Goal: Transaction & Acquisition: Purchase product/service

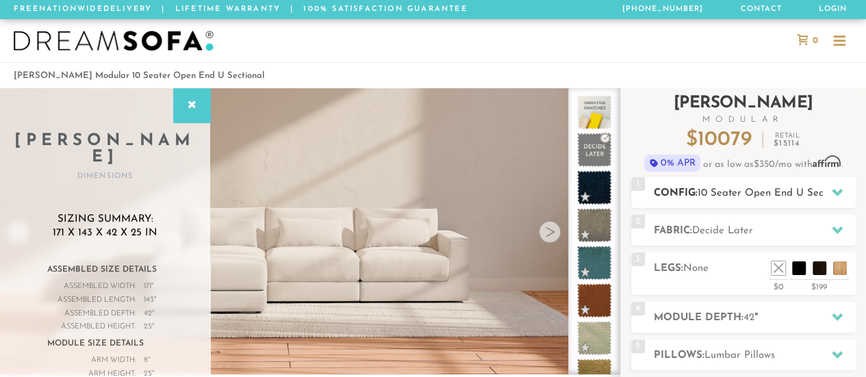
click at [679, 195] on h2 "Config: 10 Seater Open End U Sectional" at bounding box center [755, 194] width 202 height 16
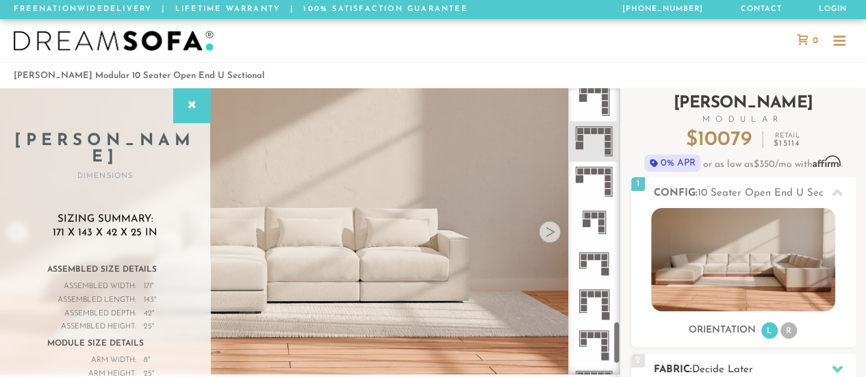
scroll to position [1662, 0]
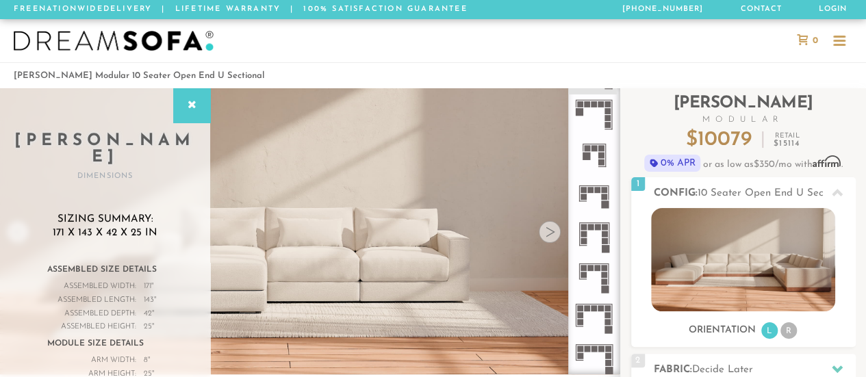
drag, startPoint x: 616, startPoint y: 339, endPoint x: 633, endPoint y: 384, distance: 47.5
click at [633, 377] on html "Summer Sale - 15% Off All Custom Orders [PHONE_NUMBER] Free Nationwide Delivery…" at bounding box center [433, 188] width 866 height 377
click at [595, 353] on icon at bounding box center [594, 358] width 40 height 40
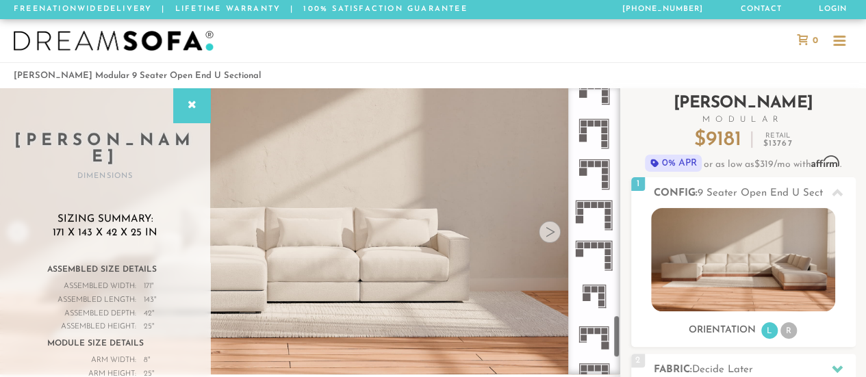
scroll to position [1503, 0]
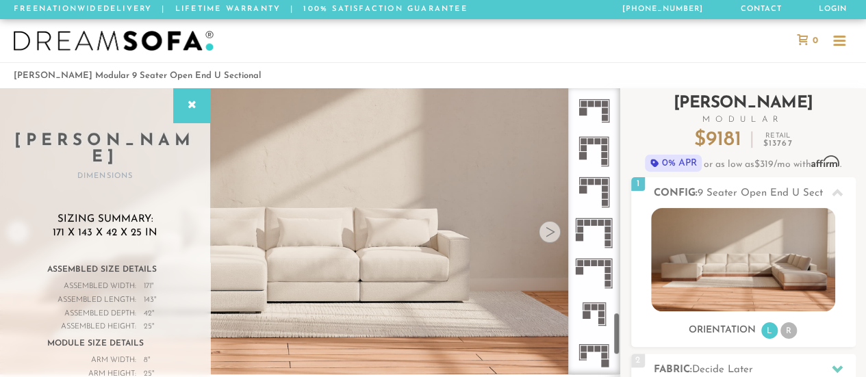
drag, startPoint x: 618, startPoint y: 357, endPoint x: 629, endPoint y: 334, distance: 25.7
click at [629, 334] on div "Introducing [PERSON_NAME] Modular $ 9181 Retail $ 13767 $ 9181 Retail $ 13767 0…" at bounding box center [744, 368] width 246 height 561
click at [593, 234] on icon at bounding box center [594, 233] width 40 height 40
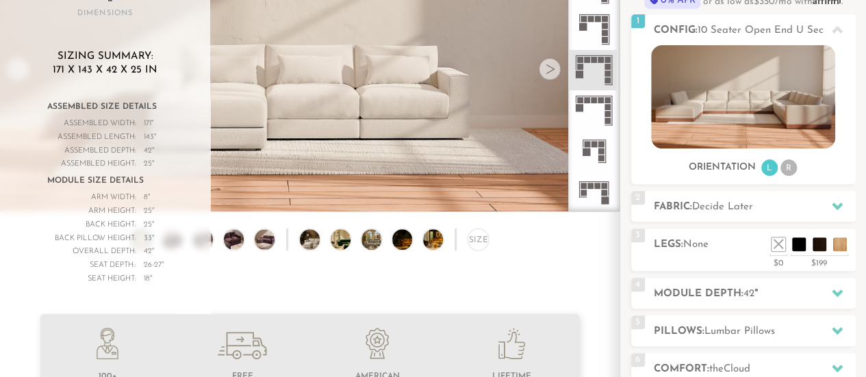
scroll to position [144, 0]
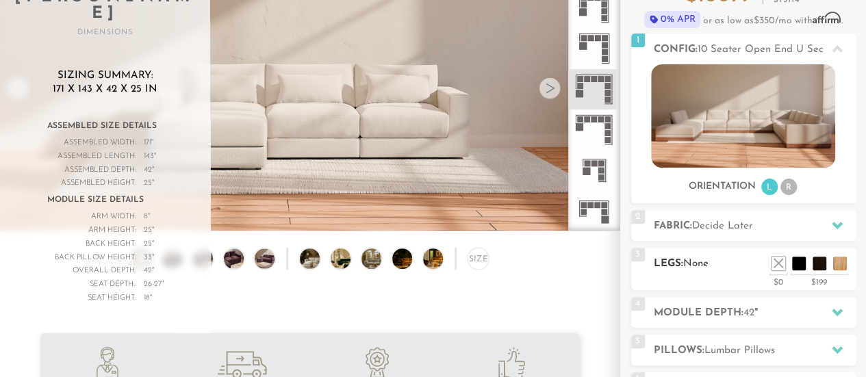
click at [693, 273] on div "3 Legs: None $0 $199 Nailheads:" at bounding box center [744, 269] width 225 height 42
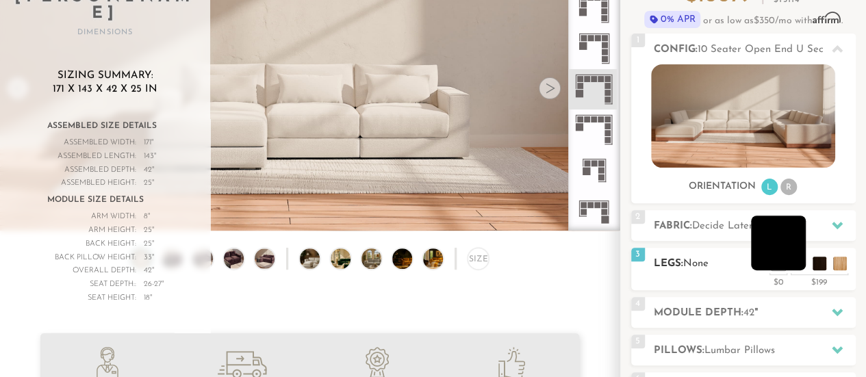
click at [797, 264] on li at bounding box center [778, 243] width 55 height 55
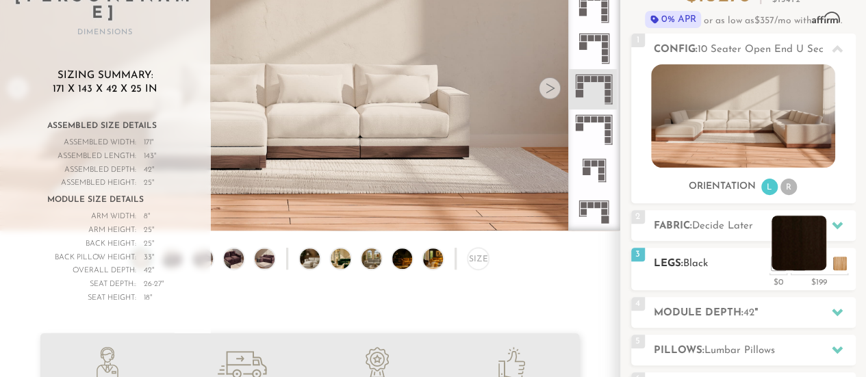
click at [821, 266] on li at bounding box center [799, 243] width 55 height 55
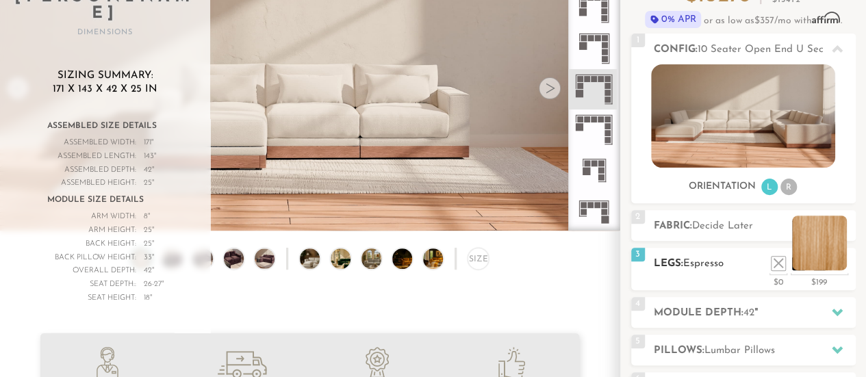
click at [830, 260] on li at bounding box center [820, 243] width 55 height 55
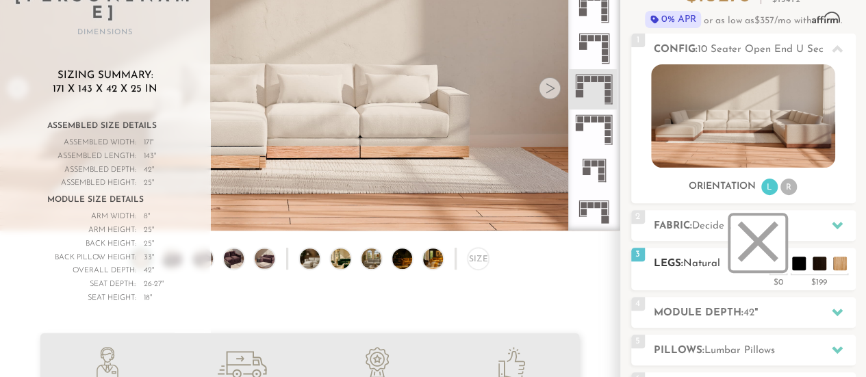
click at [775, 262] on li at bounding box center [758, 243] width 55 height 55
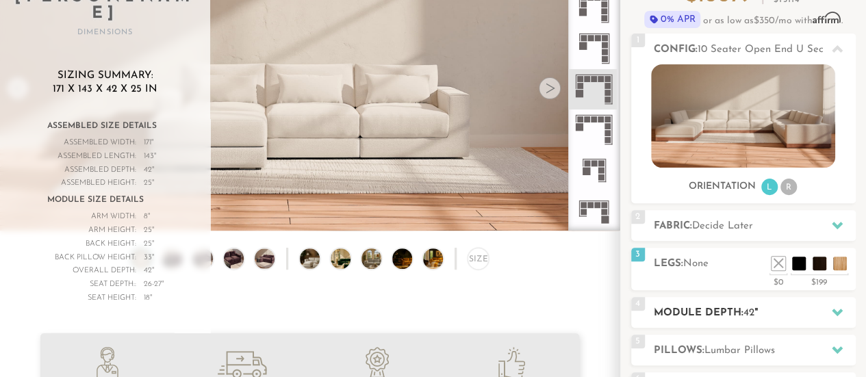
click at [712, 319] on h2 "Module Depth: 42 "" at bounding box center [755, 313] width 202 height 16
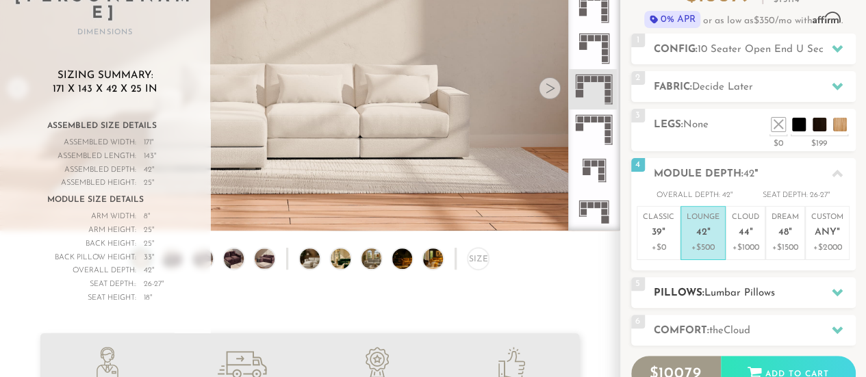
click at [745, 289] on span "Lumbar Pillows" at bounding box center [740, 293] width 71 height 10
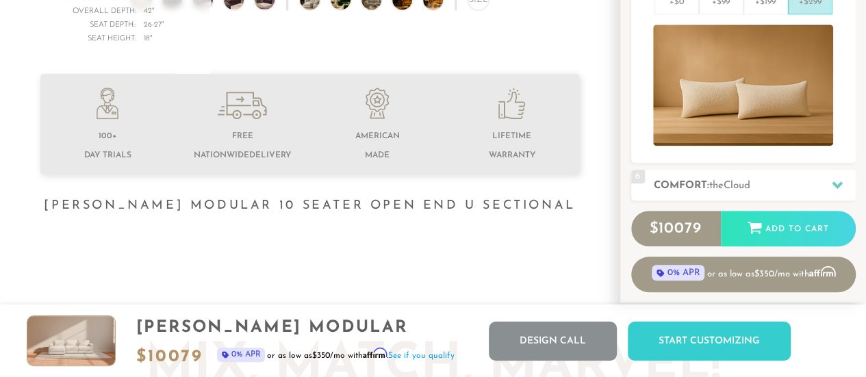
scroll to position [260, 0]
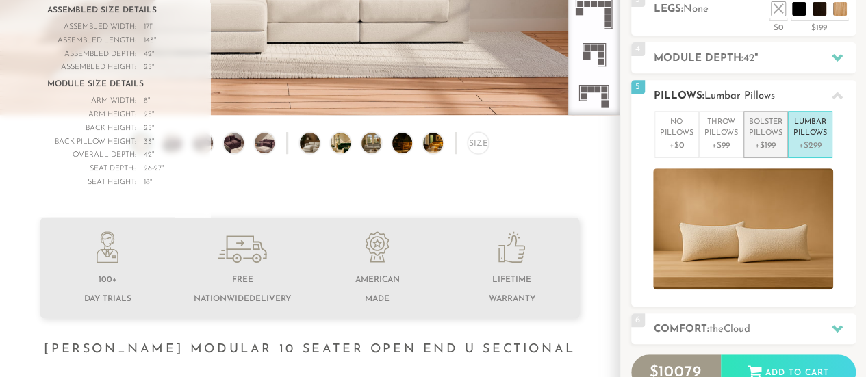
click at [756, 124] on p "Bolster Pillows" at bounding box center [766, 128] width 34 height 23
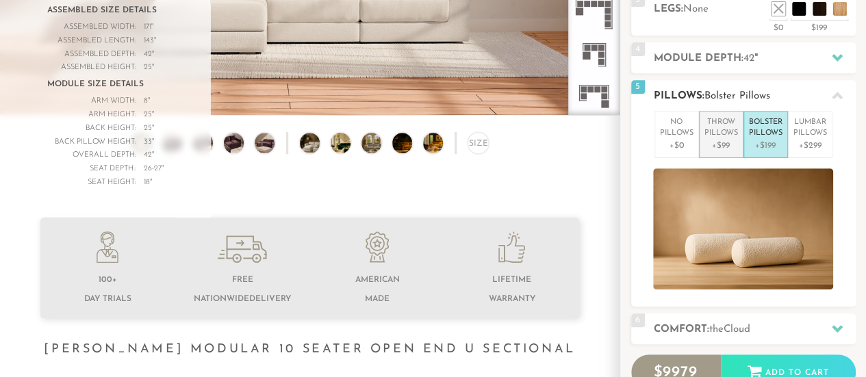
click at [709, 132] on p "Throw Pillows" at bounding box center [722, 128] width 34 height 23
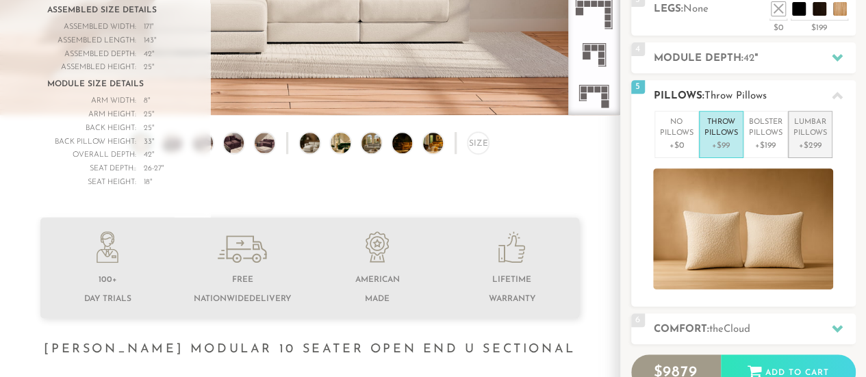
click at [808, 127] on p "Lumbar Pillows" at bounding box center [811, 128] width 34 height 23
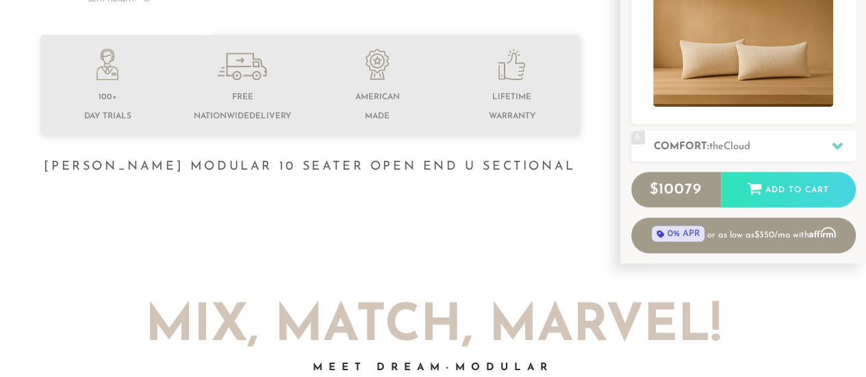
scroll to position [519, 0]
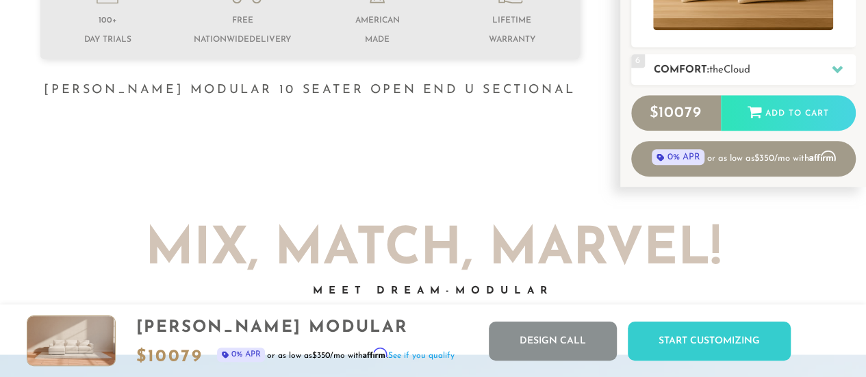
click at [748, 57] on div "6 Comfort: the Cloud soft" at bounding box center [744, 69] width 225 height 31
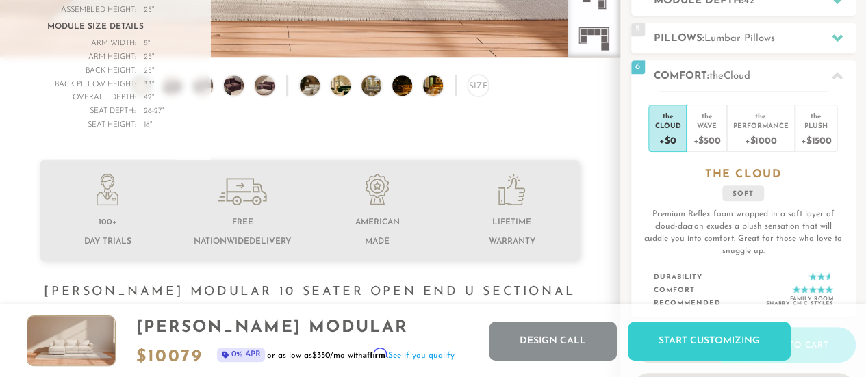
scroll to position [336, 0]
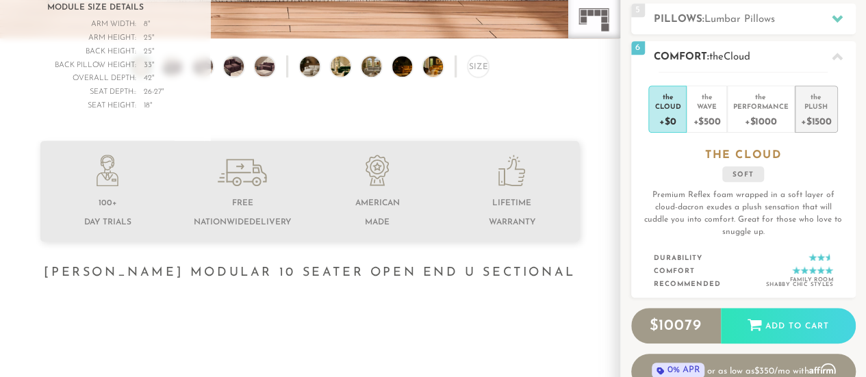
click at [818, 97] on div "the" at bounding box center [816, 95] width 31 height 14
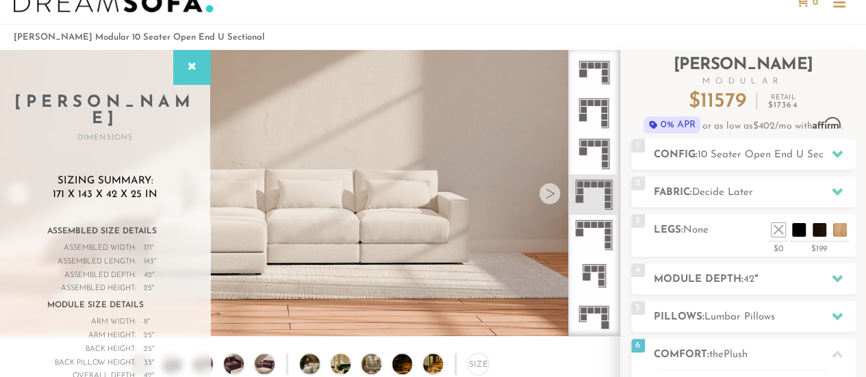
scroll to position [19, 0]
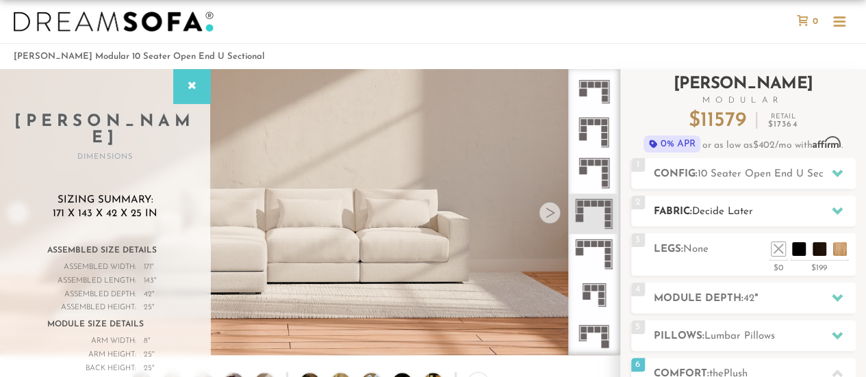
click at [716, 212] on span "Decide Later" at bounding box center [723, 212] width 61 height 10
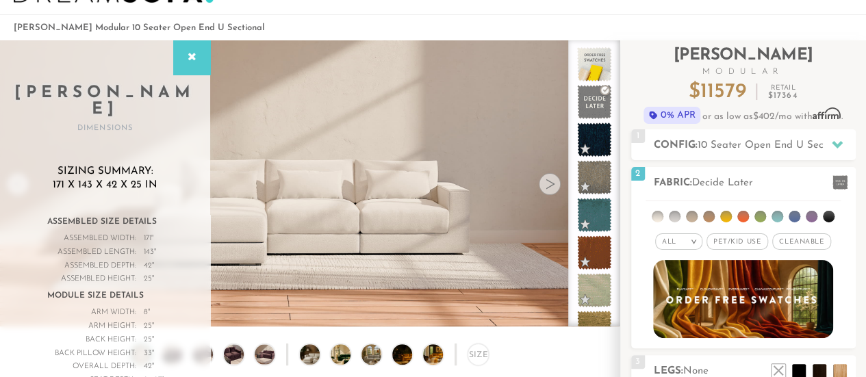
scroll to position [29, 0]
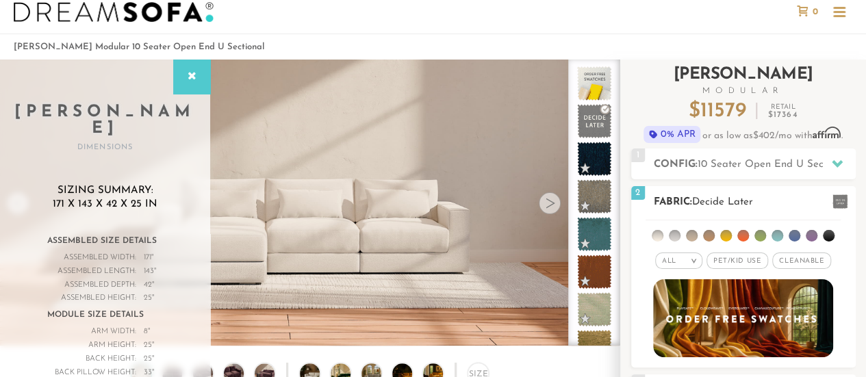
click at [727, 258] on span "Pet/Kid Use x" at bounding box center [738, 261] width 62 height 16
click at [795, 258] on span "Cleanable x" at bounding box center [806, 261] width 59 height 16
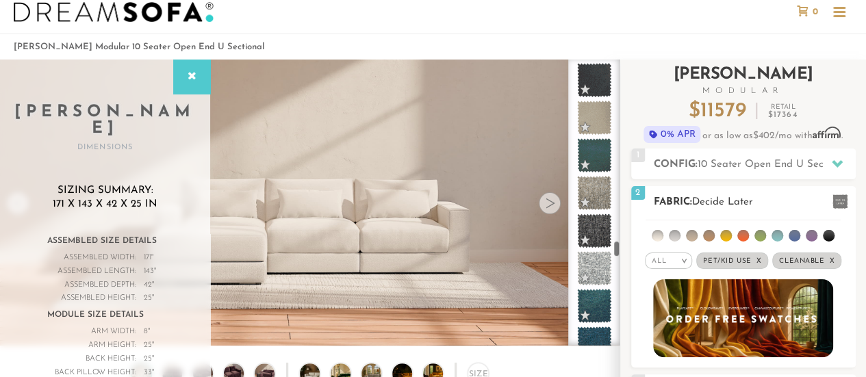
scroll to position [5109, 0]
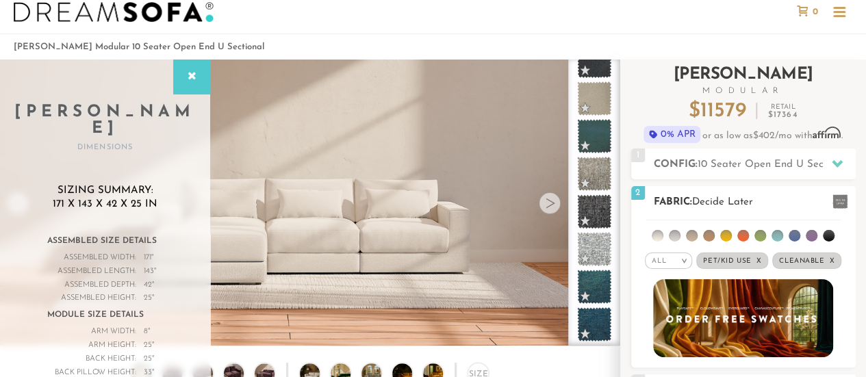
drag, startPoint x: 618, startPoint y: 68, endPoint x: 633, endPoint y: 250, distance: 182.1
click at [633, 250] on div "Introducing [PERSON_NAME] Modular $ 11579 Retail $ 17364 $ 11579 Retail $ 17364…" at bounding box center [744, 346] width 246 height 573
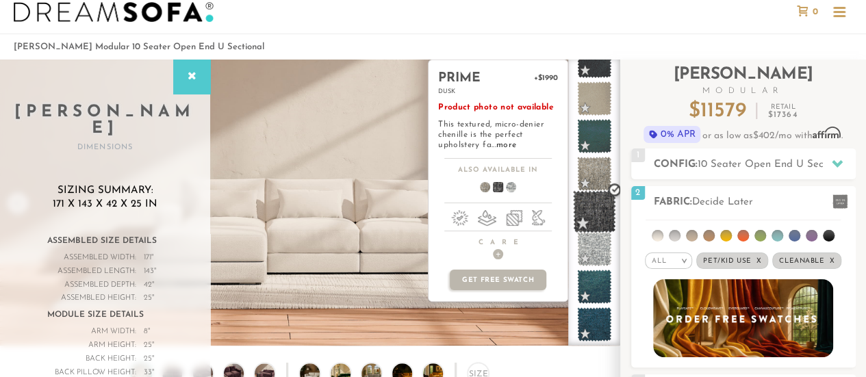
click at [591, 201] on span at bounding box center [594, 211] width 43 height 43
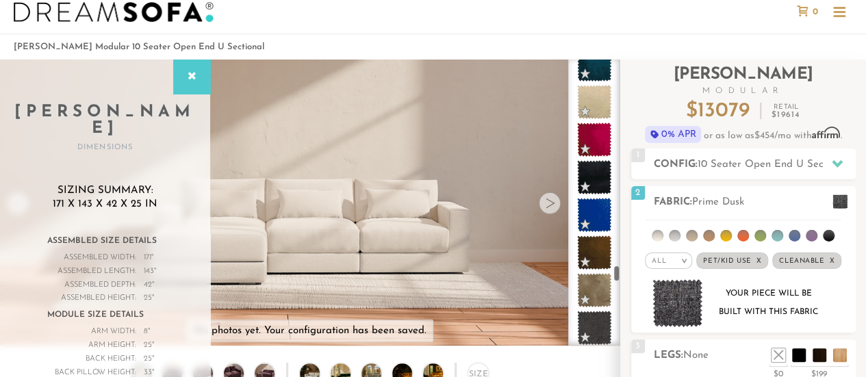
drag, startPoint x: 618, startPoint y: 246, endPoint x: 618, endPoint y: 269, distance: 23.3
click at [618, 269] on div at bounding box center [595, 203] width 52 height 286
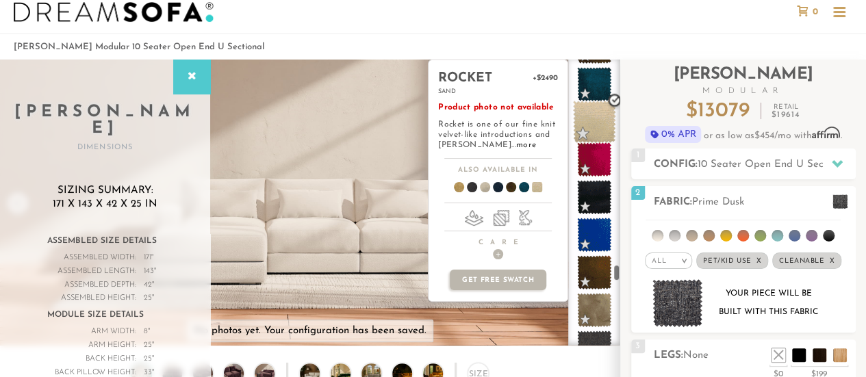
click at [593, 122] on span at bounding box center [594, 122] width 43 height 43
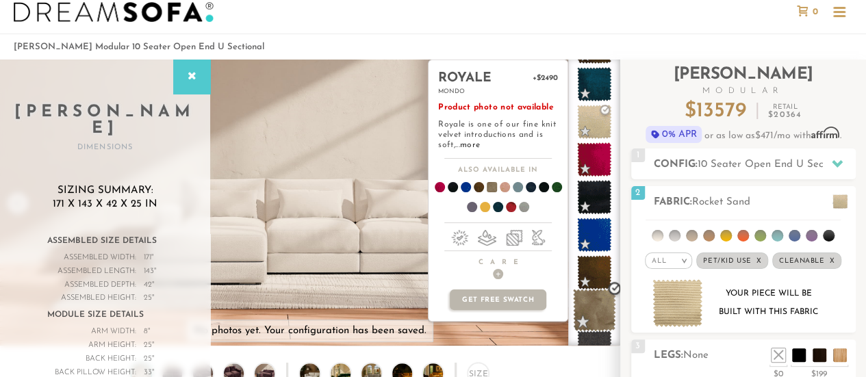
click at [597, 316] on span at bounding box center [594, 310] width 43 height 43
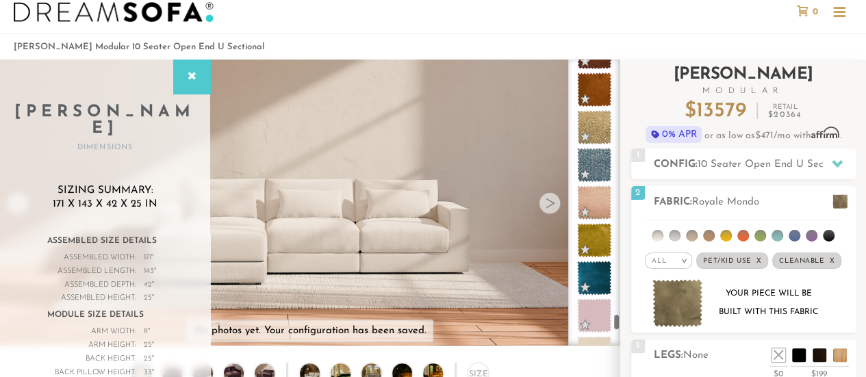
scroll to position [7171, 0]
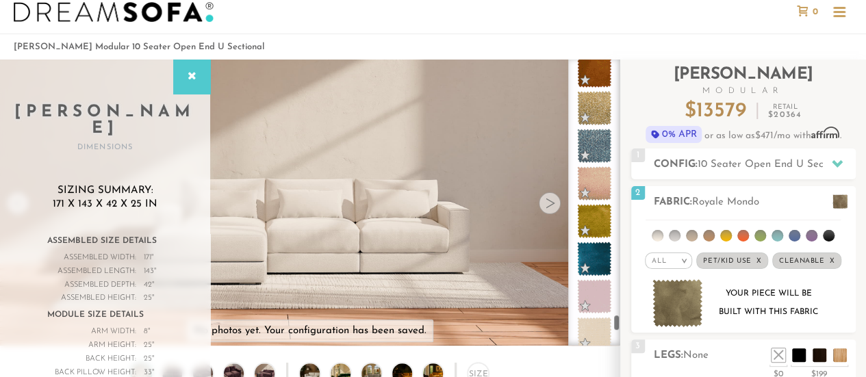
drag, startPoint x: 619, startPoint y: 272, endPoint x: 619, endPoint y: 322, distance: 50.0
click at [619, 322] on div at bounding box center [595, 203] width 52 height 286
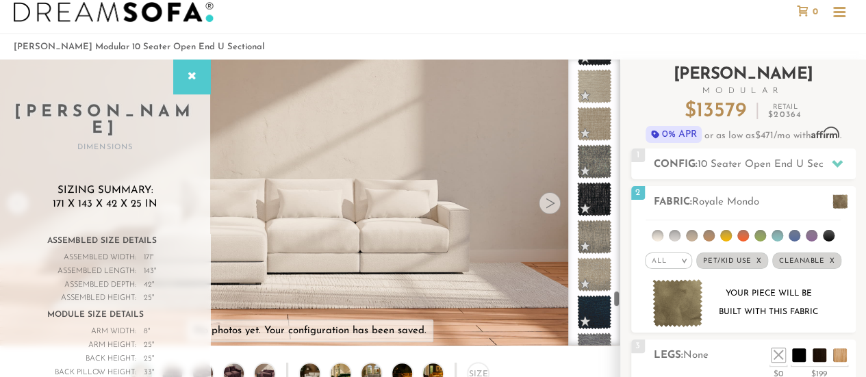
scroll to position [6303, 0]
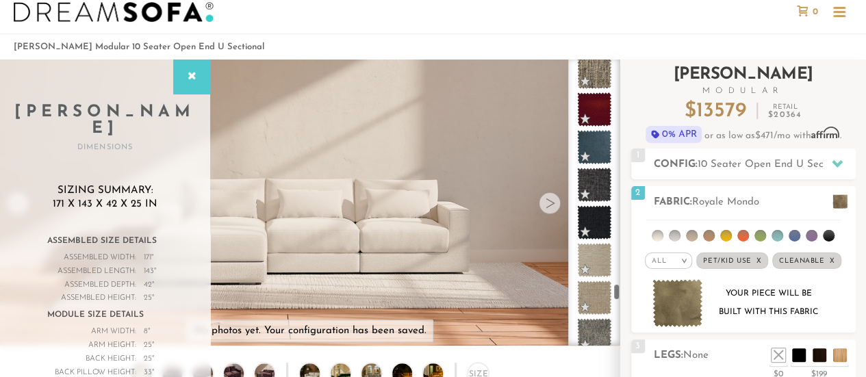
drag, startPoint x: 619, startPoint y: 321, endPoint x: 621, endPoint y: 290, distance: 30.9
click at [621, 290] on div "Introducing [PERSON_NAME] Modular $ 13579 Retail $ 20364 $ 13579 Retail $ 20364…" at bounding box center [744, 329] width 246 height 538
click at [759, 236] on li at bounding box center [761, 236] width 12 height 12
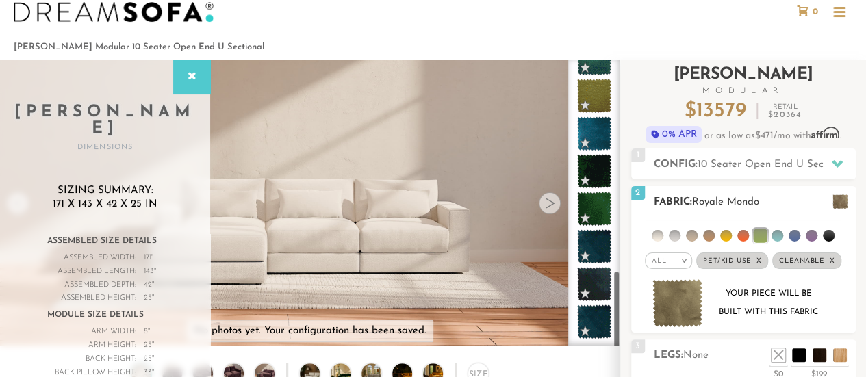
scroll to position [774, 0]
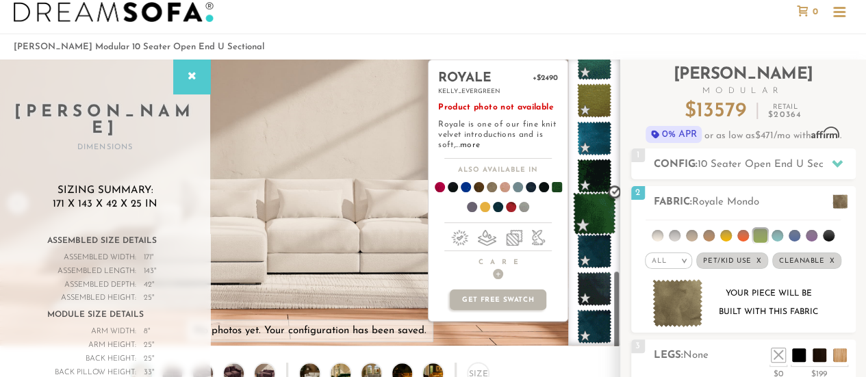
click at [595, 212] on span at bounding box center [594, 213] width 43 height 43
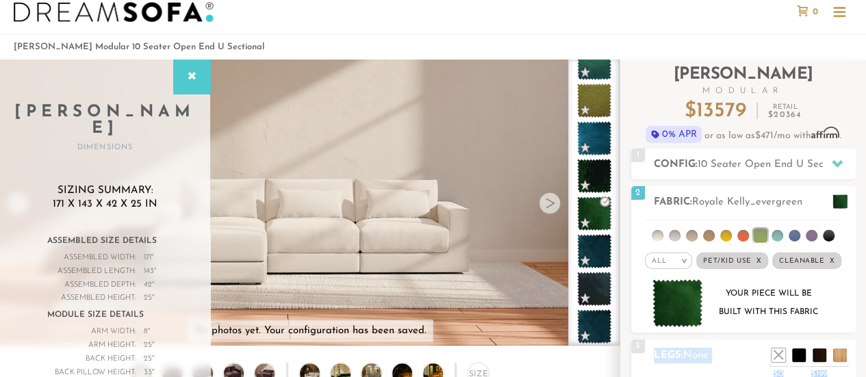
drag, startPoint x: 623, startPoint y: 332, endPoint x: 612, endPoint y: 297, distance: 37.5
click at [621, 297] on div "Introducing [PERSON_NAME] Modular $ 13579 Retail $ 20364 $ 13579 Retail $ 20364…" at bounding box center [744, 329] width 246 height 538
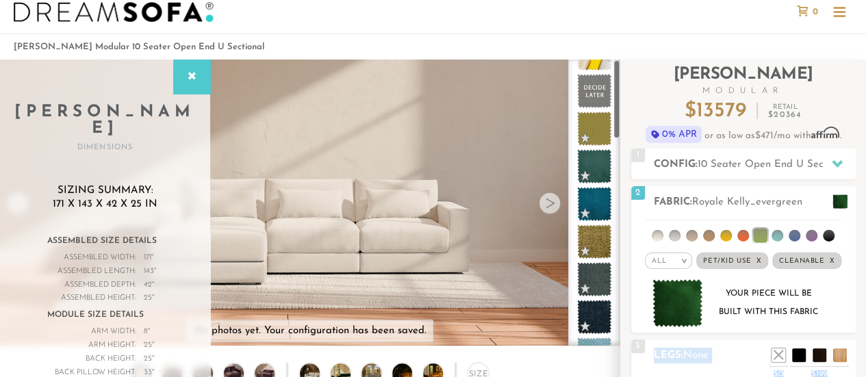
scroll to position [0, 0]
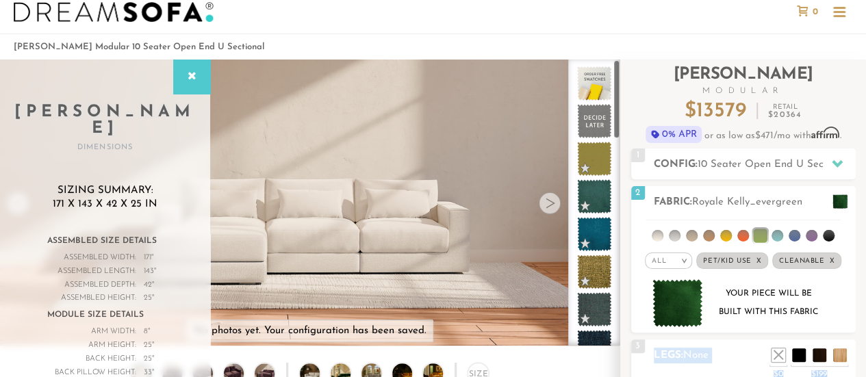
drag, startPoint x: 616, startPoint y: 302, endPoint x: 626, endPoint y: 40, distance: 261.8
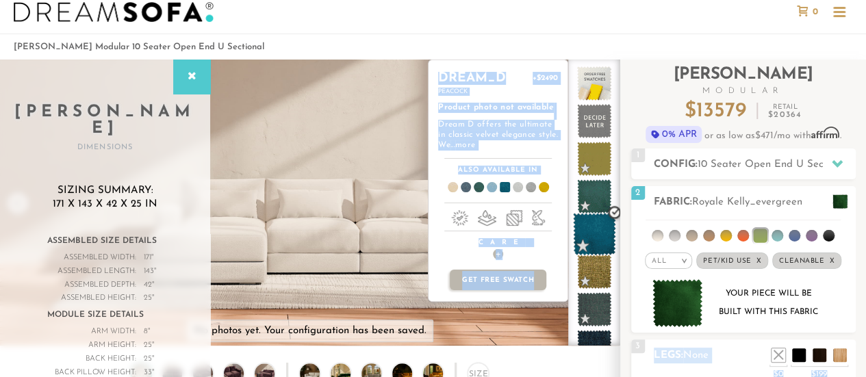
click at [597, 228] on span at bounding box center [594, 234] width 43 height 43
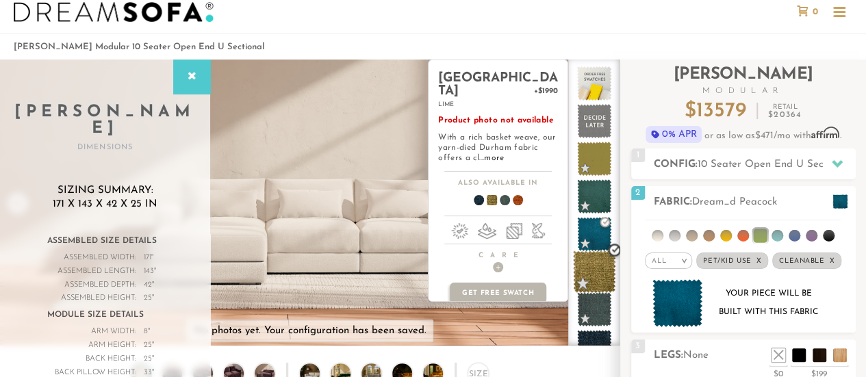
click at [594, 275] on span at bounding box center [594, 272] width 43 height 43
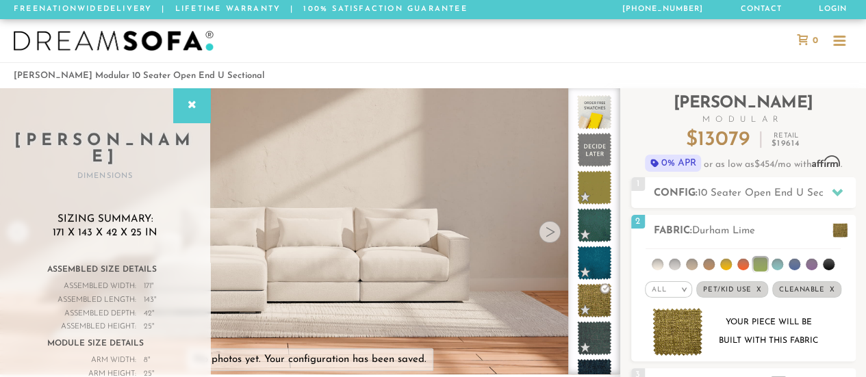
click at [838, 47] on div at bounding box center [840, 42] width 12 height 12
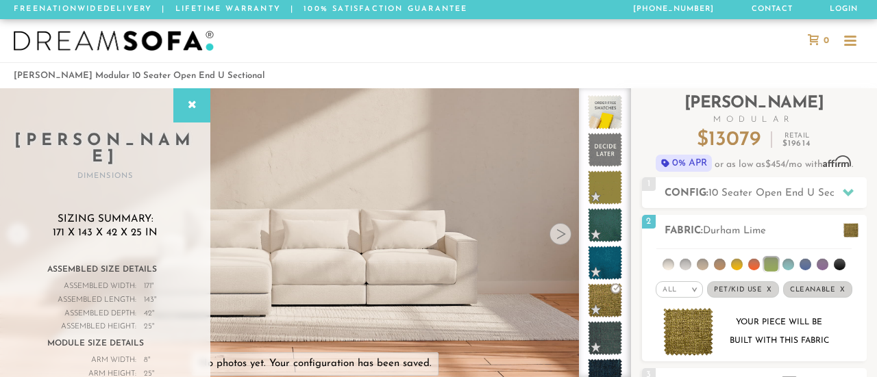
scroll to position [15065, 866]
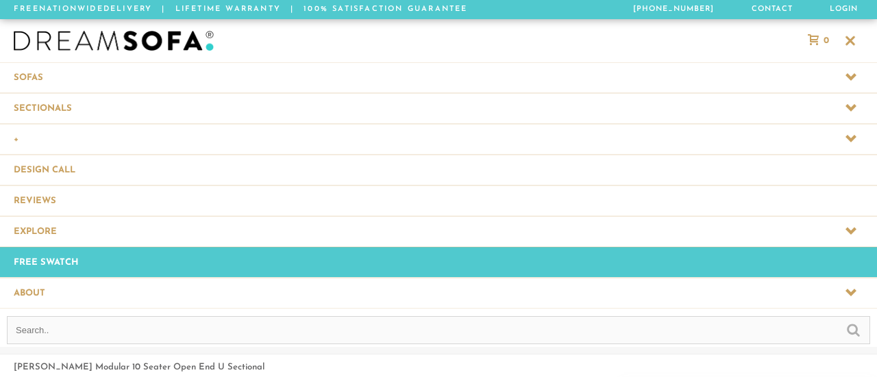
click at [52, 98] on span at bounding box center [438, 108] width 877 height 30
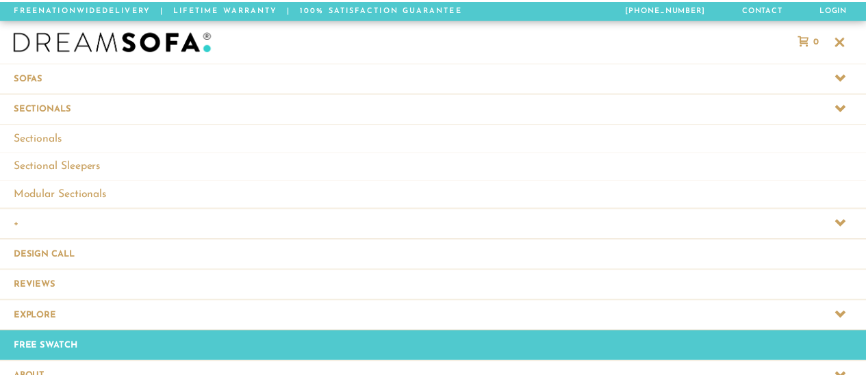
scroll to position [15150, 866]
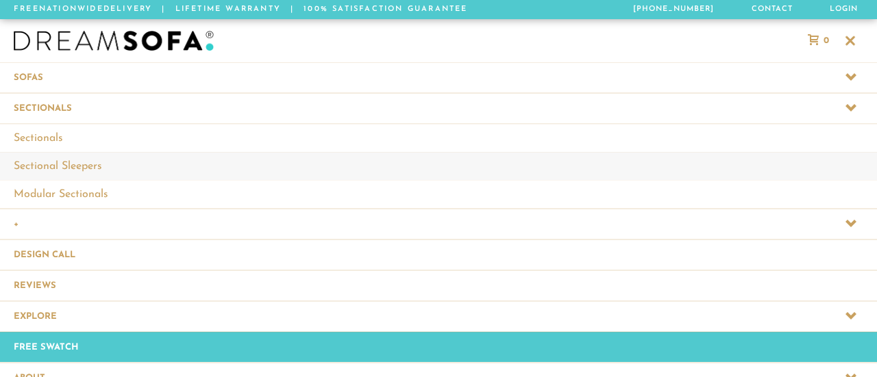
click at [41, 163] on link "Sectional Sleepers" at bounding box center [438, 166] width 877 height 28
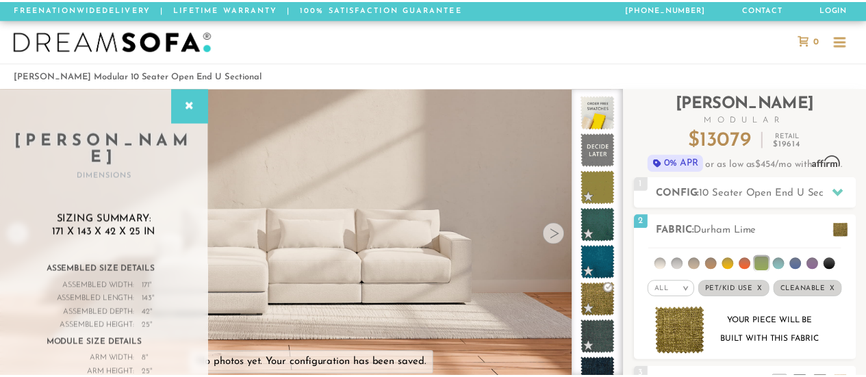
scroll to position [14752, 856]
